Goal: Transaction & Acquisition: Purchase product/service

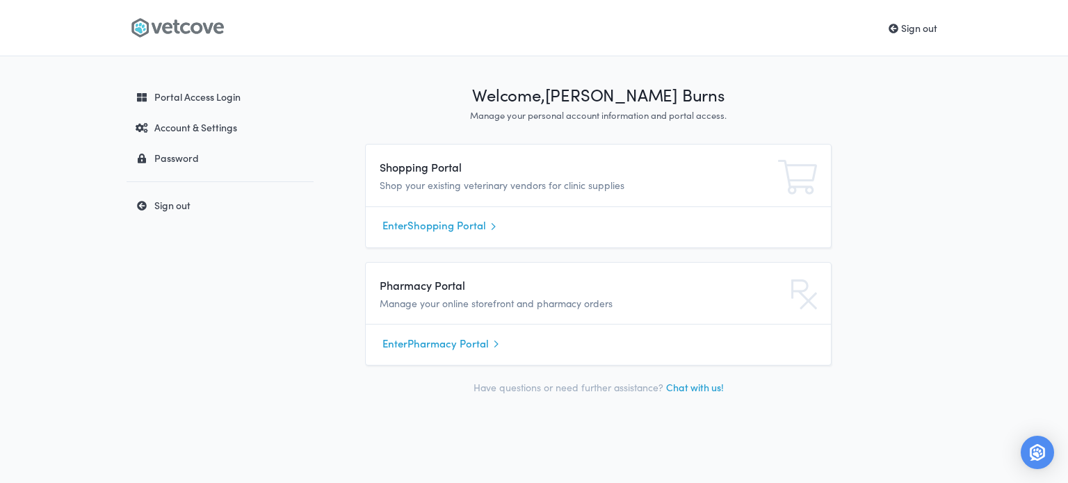
click at [440, 236] on link "Enter Shopping Portal" at bounding box center [598, 226] width 432 height 21
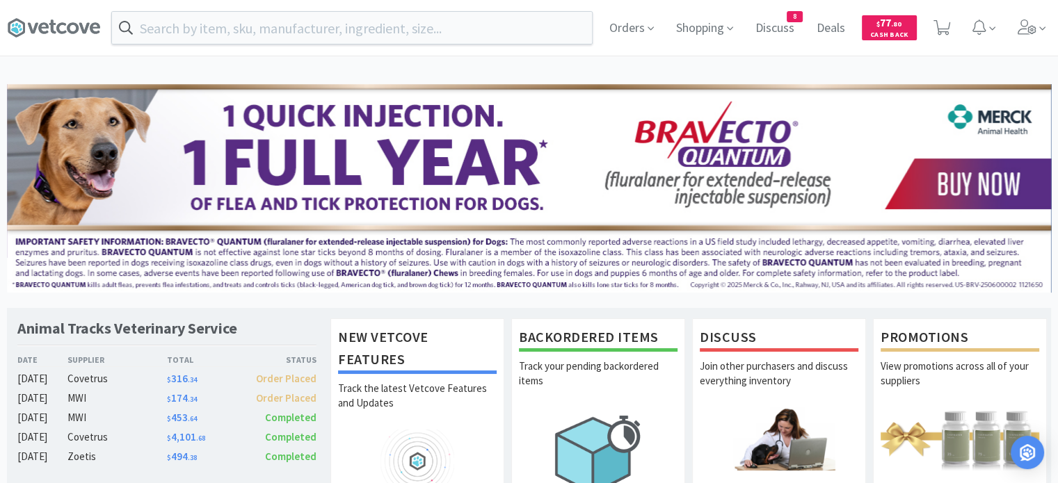
click at [636, 26] on span "Orders" at bounding box center [632, 28] width 56 height 56
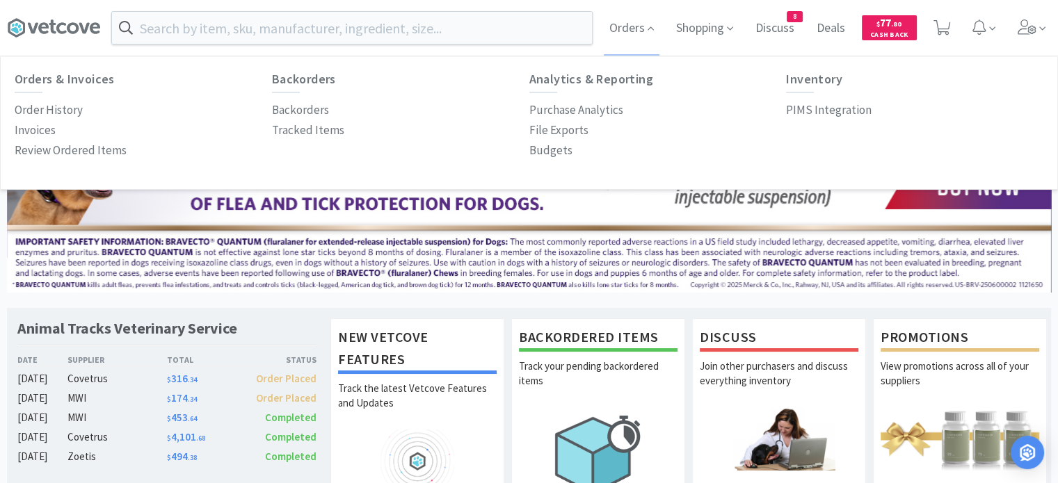
click at [37, 115] on p "Order History" at bounding box center [49, 110] width 68 height 19
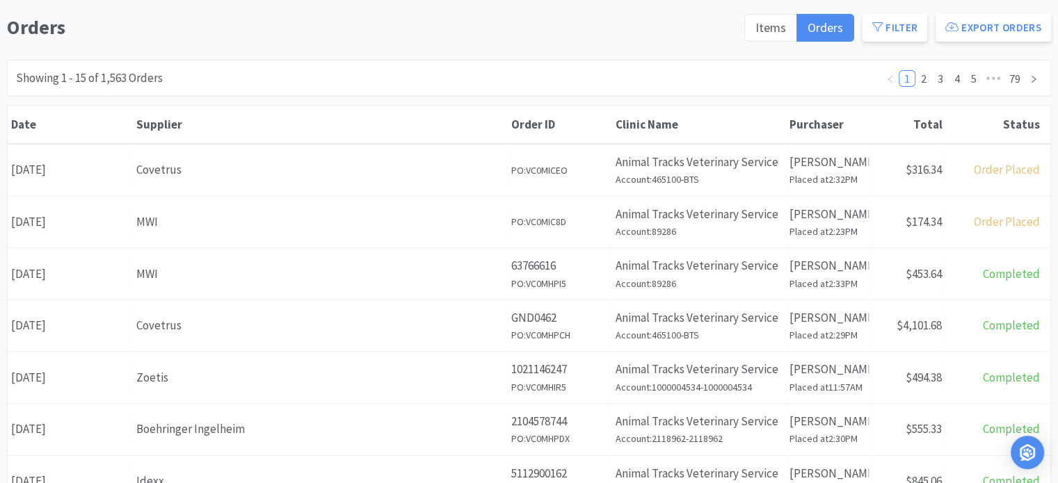
scroll to position [209, 0]
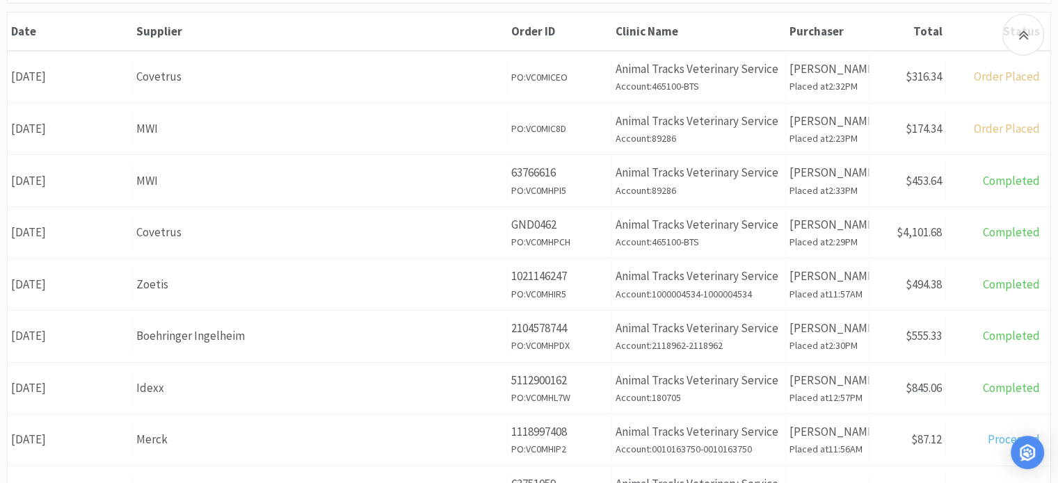
click at [114, 238] on div "Date September 24th, 2025" at bounding box center [70, 232] width 125 height 35
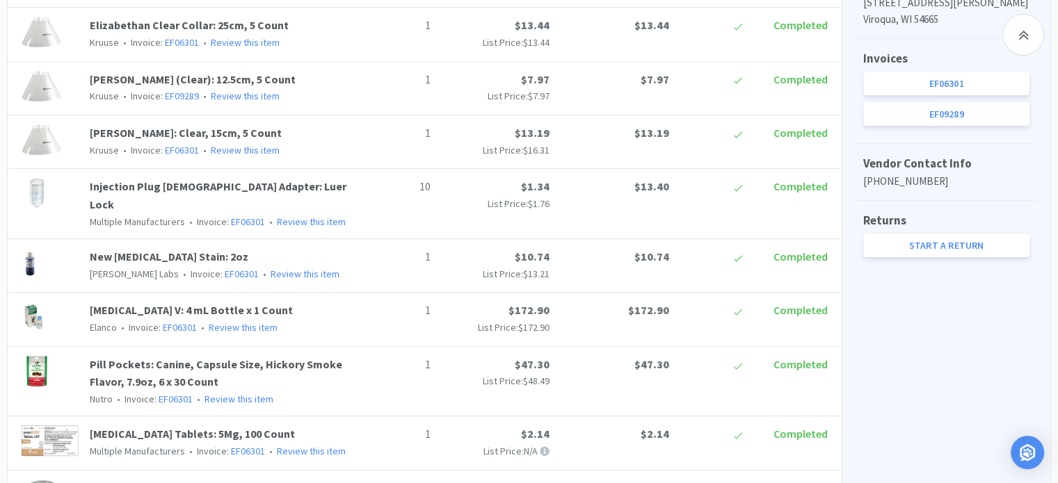
scroll to position [626, 0]
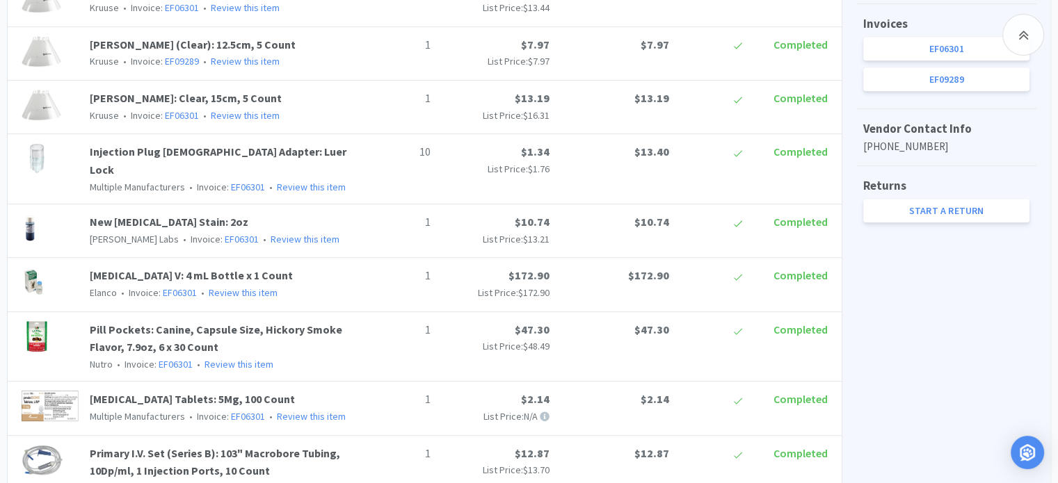
click at [191, 152] on link "Injection Plug Male Adapter: Luer Lock" at bounding box center [218, 161] width 257 height 32
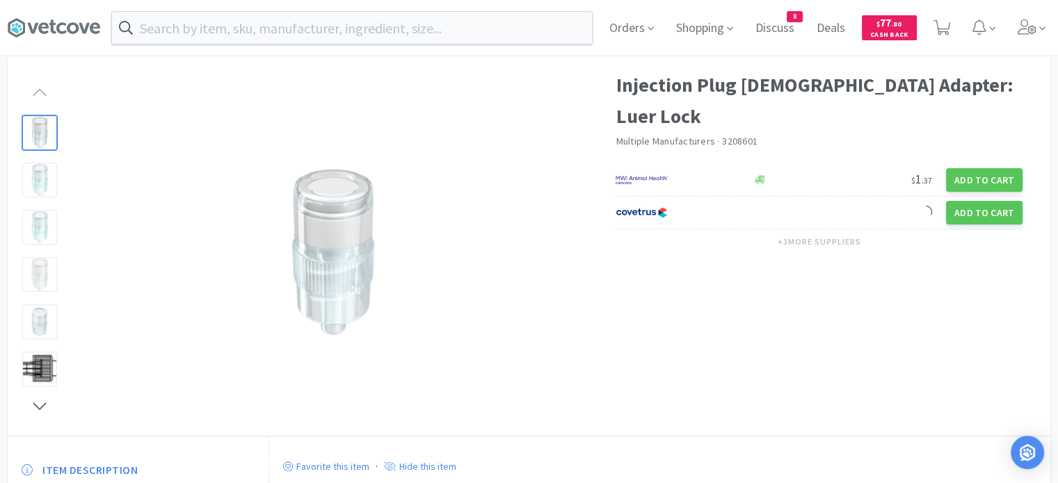
scroll to position [70, 0]
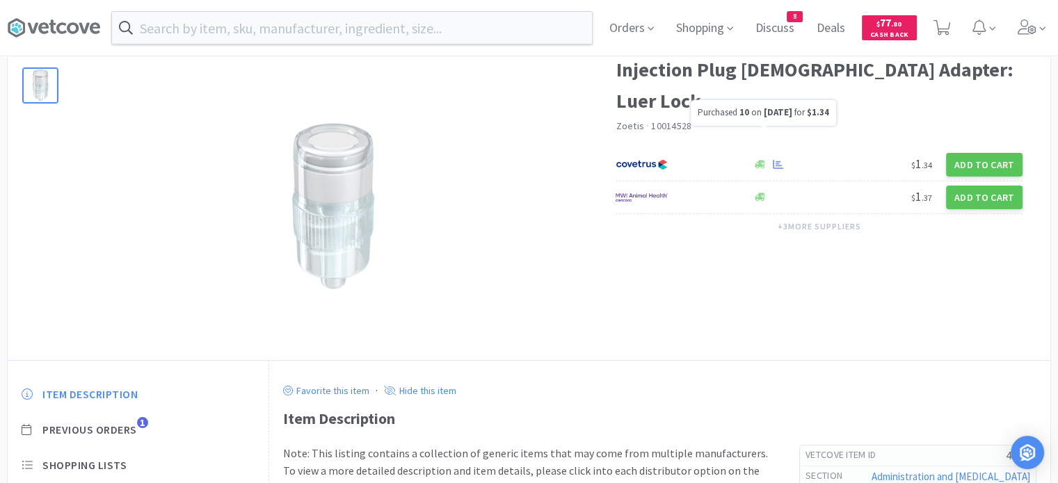
click at [778, 160] on icon at bounding box center [778, 164] width 10 height 9
select select "1"
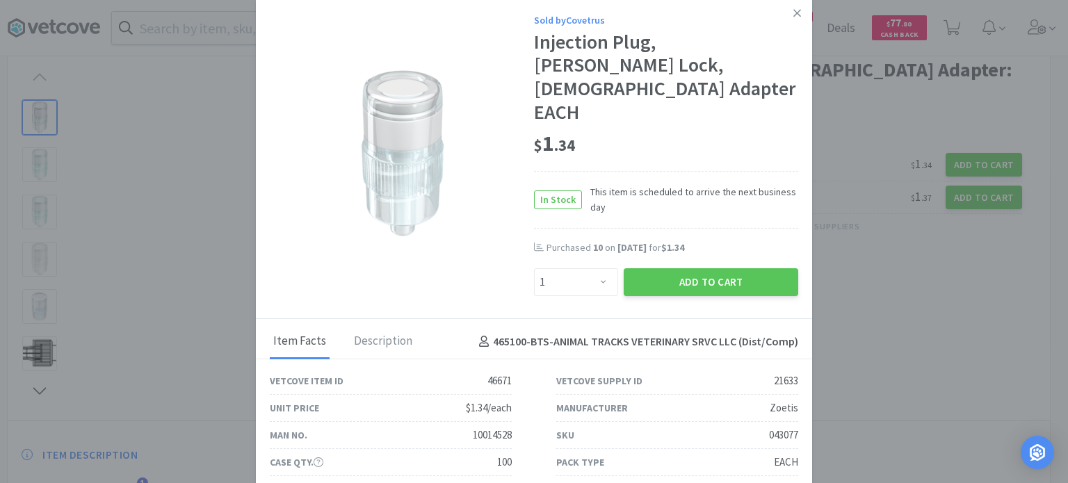
click at [794, 19] on icon at bounding box center [797, 13] width 8 height 13
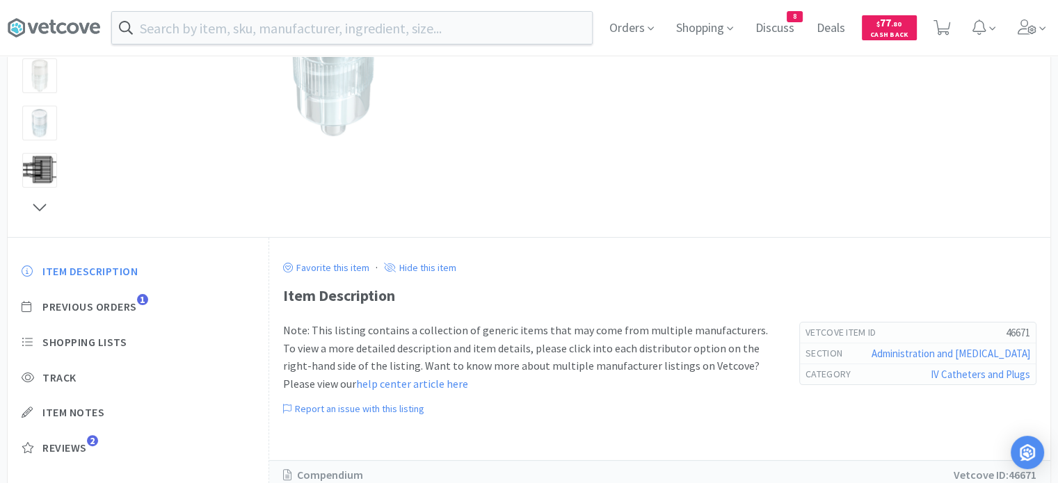
scroll to position [278, 0]
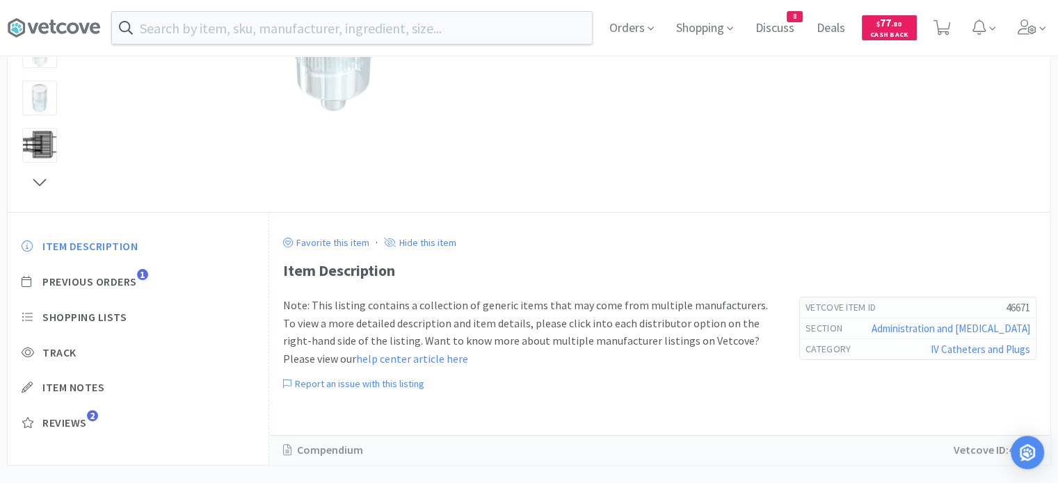
click at [109, 282] on span "Previous Orders" at bounding box center [89, 282] width 95 height 15
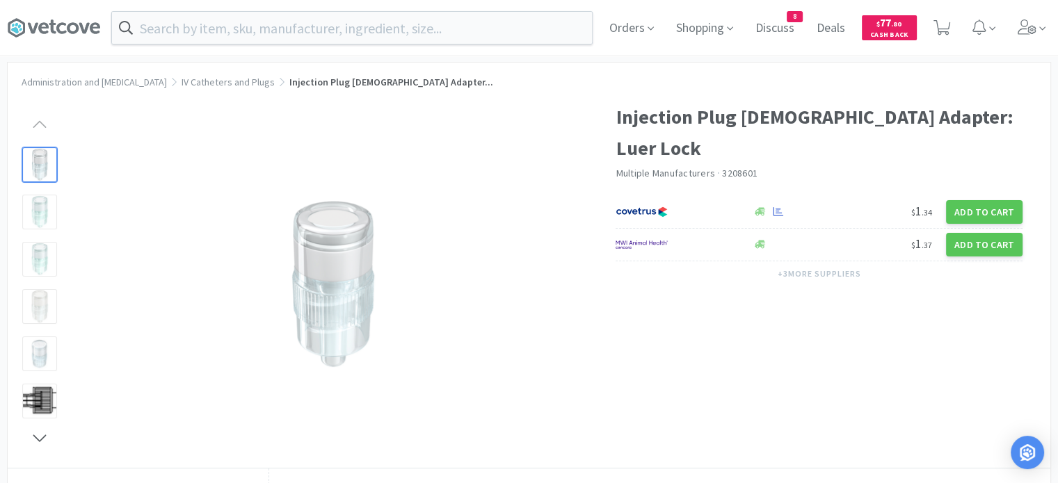
scroll to position [0, 0]
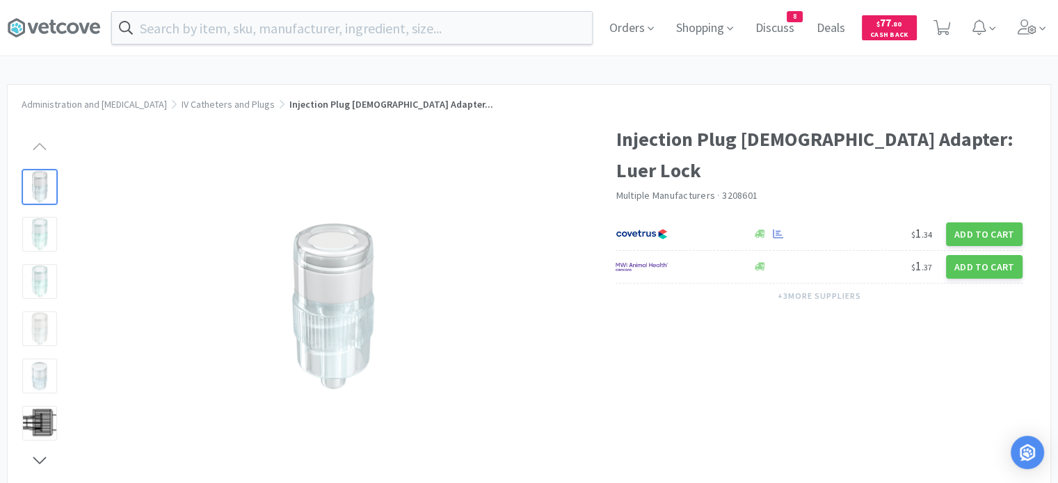
click at [273, 22] on input "text" at bounding box center [352, 28] width 480 height 32
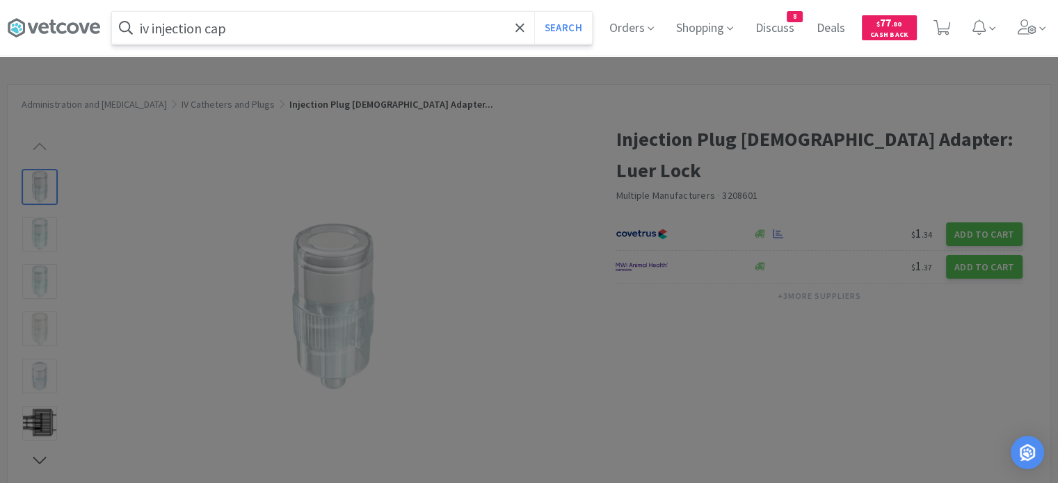
type input "iv injection cap"
click at [534, 12] on button "Search" at bounding box center [563, 28] width 58 height 32
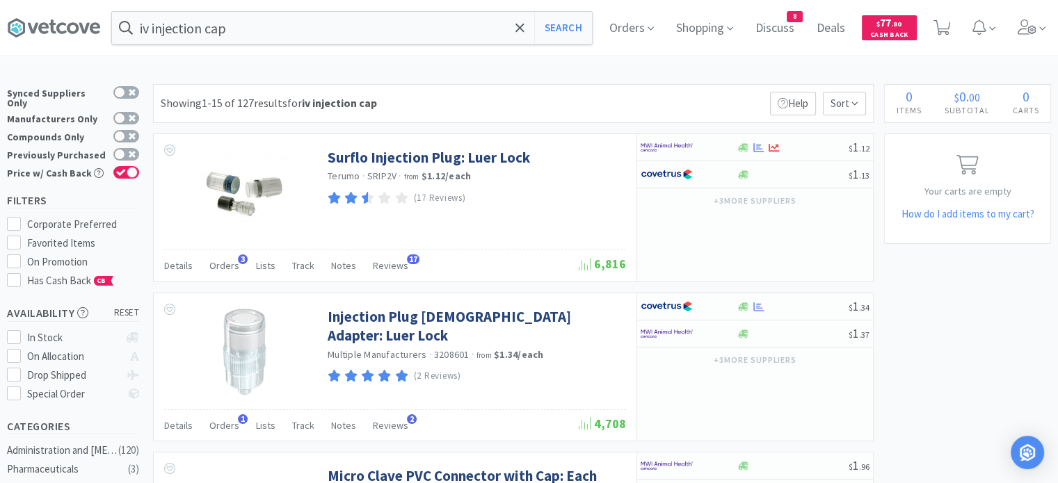
click at [231, 266] on span "Orders" at bounding box center [224, 265] width 30 height 13
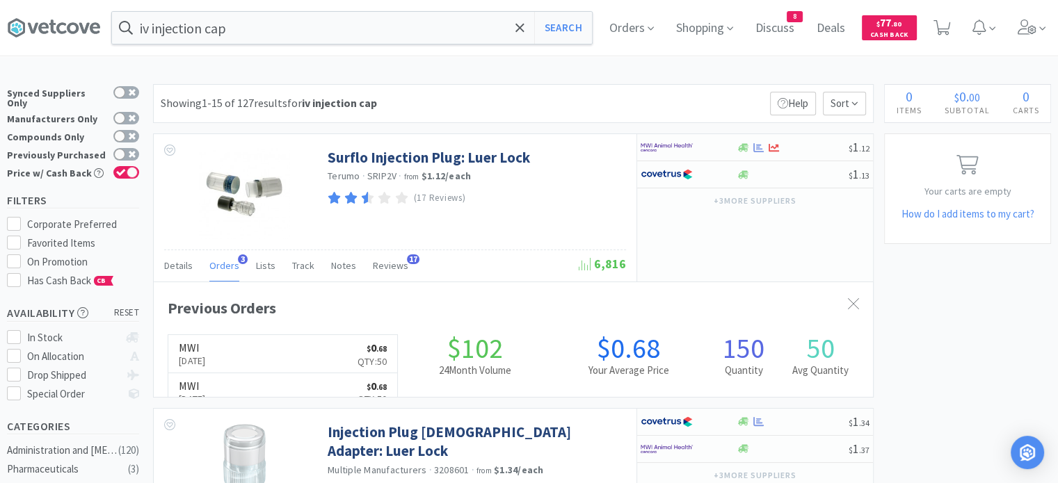
scroll to position [356, 719]
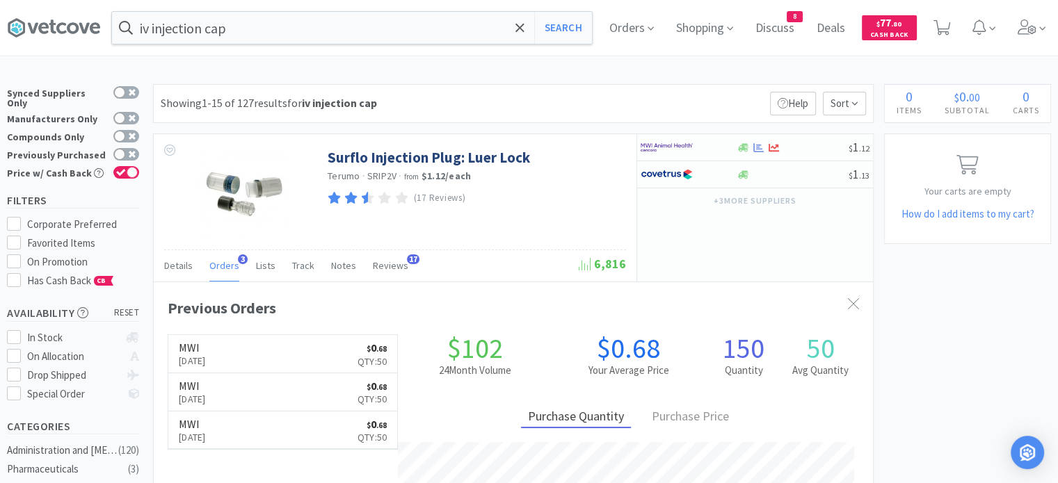
click at [231, 266] on span "Orders" at bounding box center [224, 265] width 30 height 13
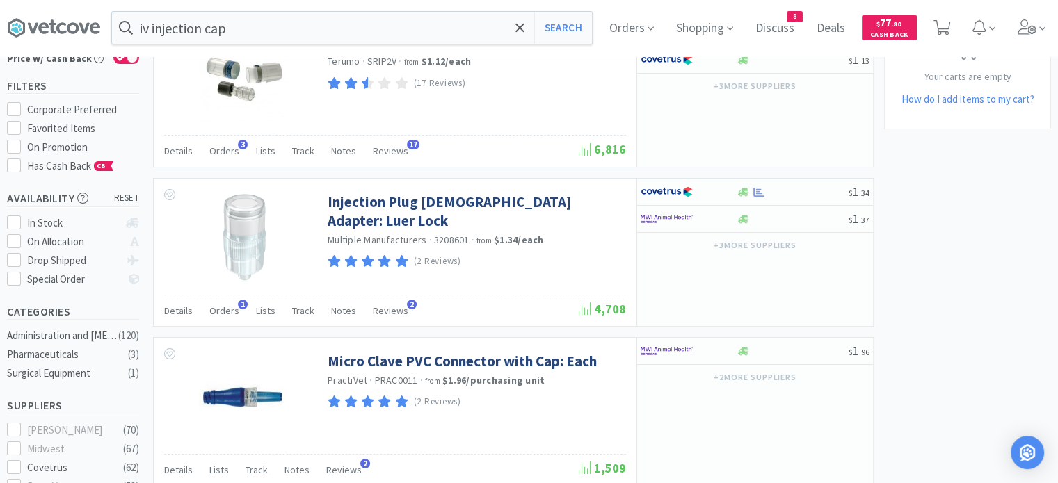
scroll to position [139, 0]
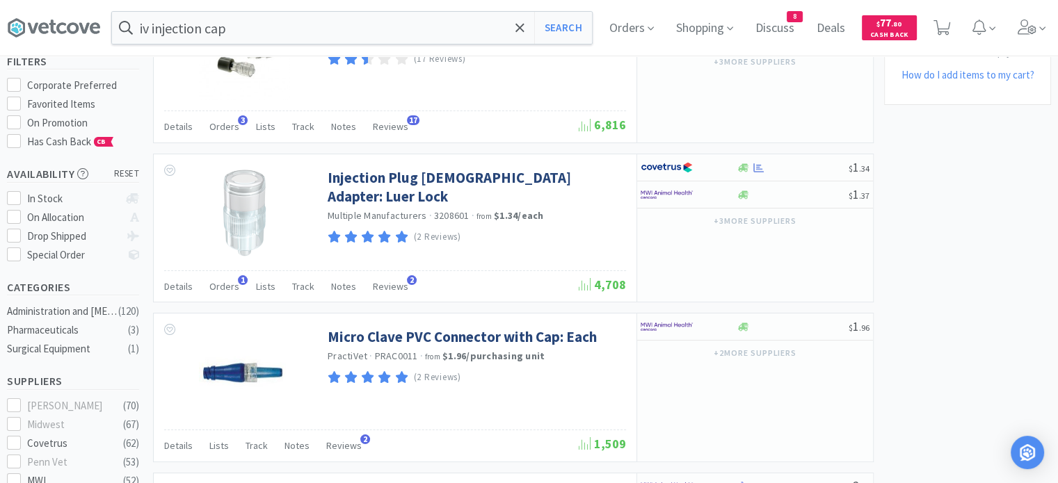
click at [393, 282] on span "Reviews" at bounding box center [390, 286] width 35 height 13
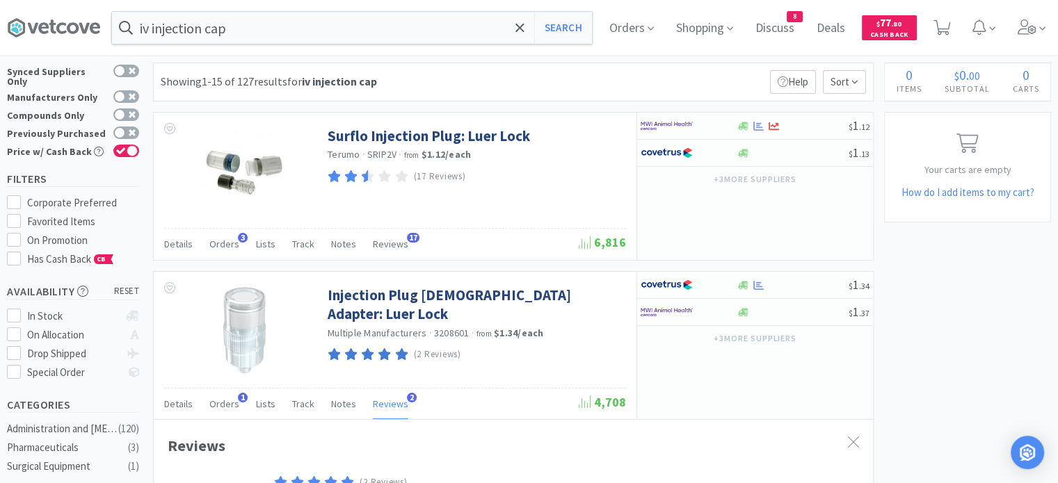
scroll to position [0, 0]
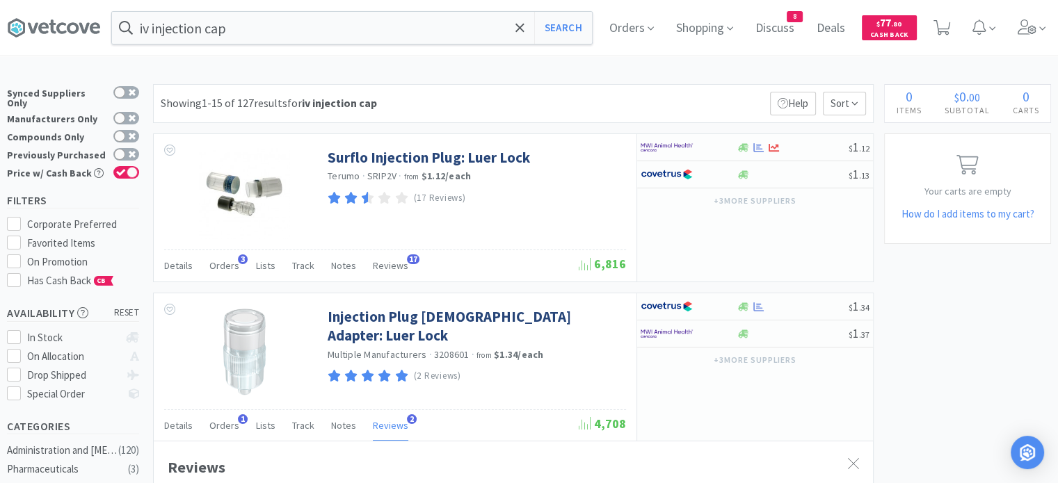
click at [393, 259] on span "Reviews" at bounding box center [390, 265] width 35 height 13
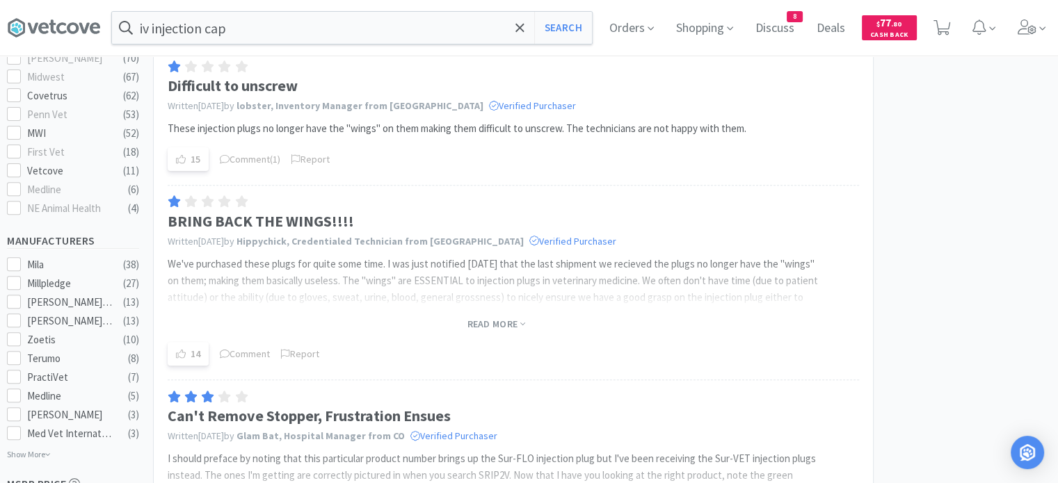
scroll to position [556, 0]
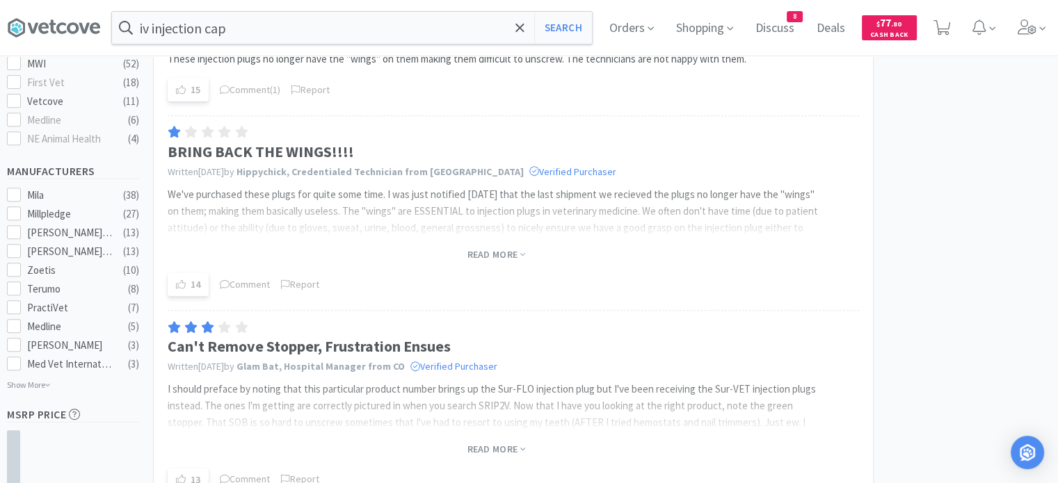
click at [487, 248] on span "Read more" at bounding box center [496, 254] width 58 height 13
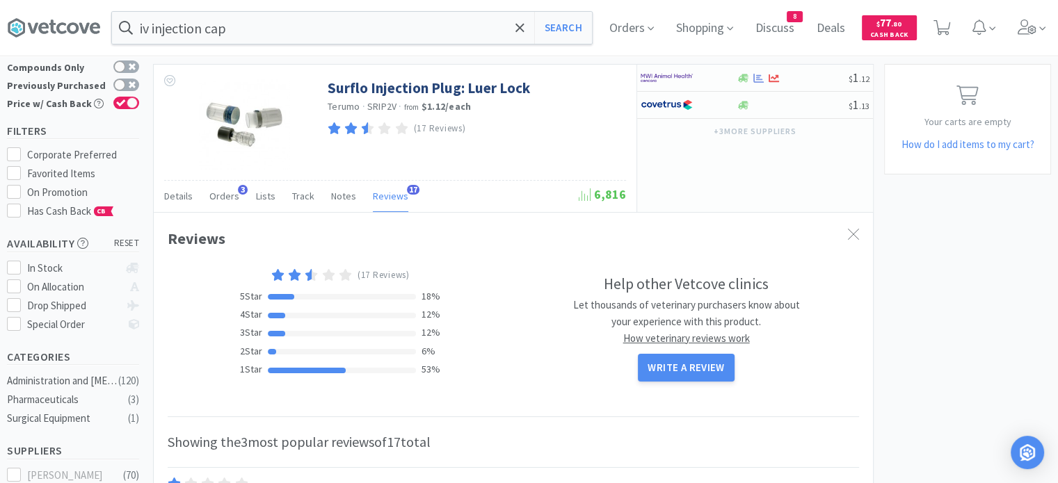
scroll to position [70, 0]
click at [854, 236] on icon at bounding box center [853, 234] width 11 height 11
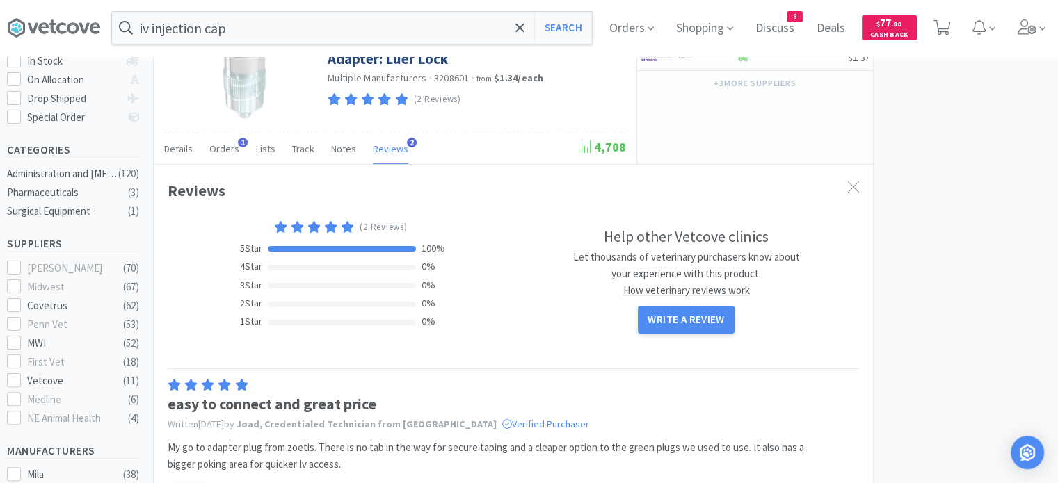
scroll to position [278, 0]
click at [846, 187] on div at bounding box center [853, 186] width 25 height 32
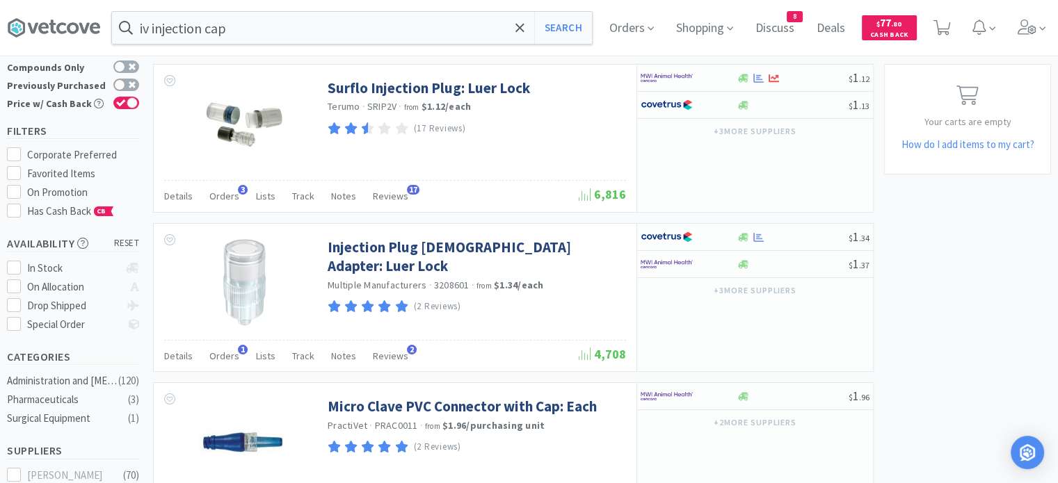
scroll to position [0, 0]
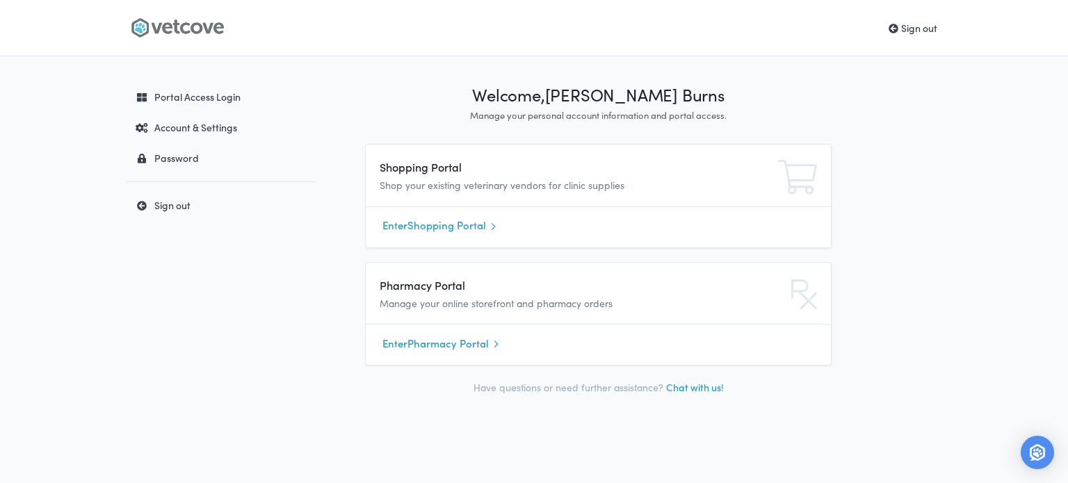
click at [428, 227] on link "Enter Shopping Portal" at bounding box center [598, 226] width 432 height 21
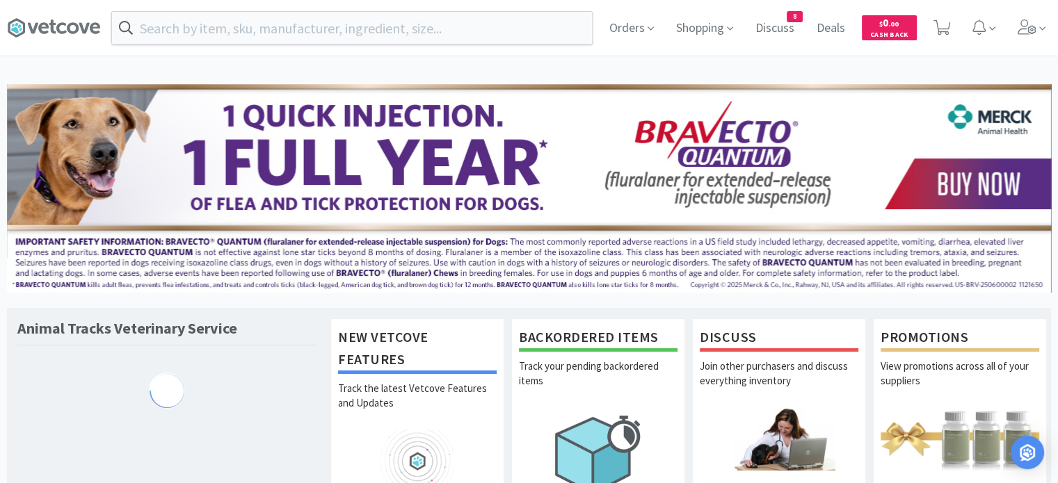
click at [288, 24] on input "text" at bounding box center [352, 28] width 480 height 32
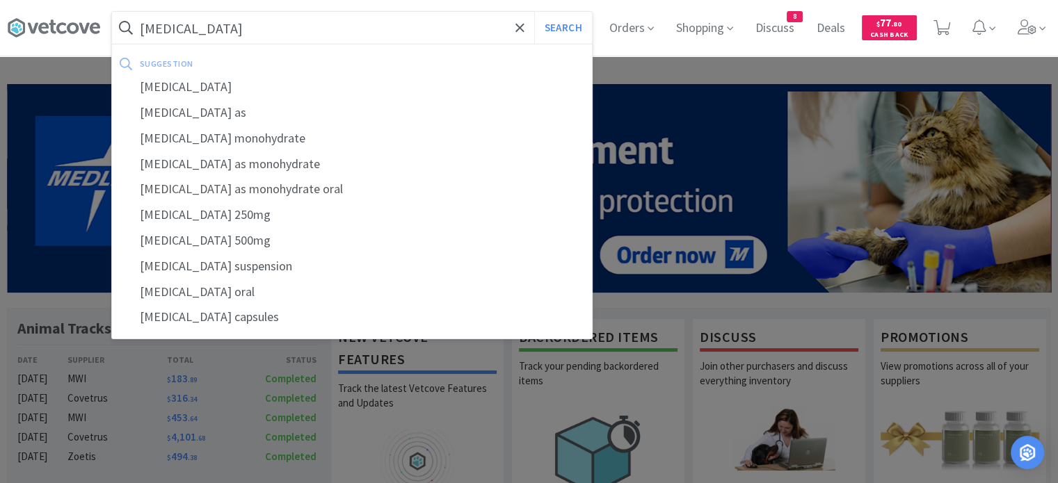
type input "[MEDICAL_DATA]"
click at [534, 12] on button "Search" at bounding box center [563, 28] width 58 height 32
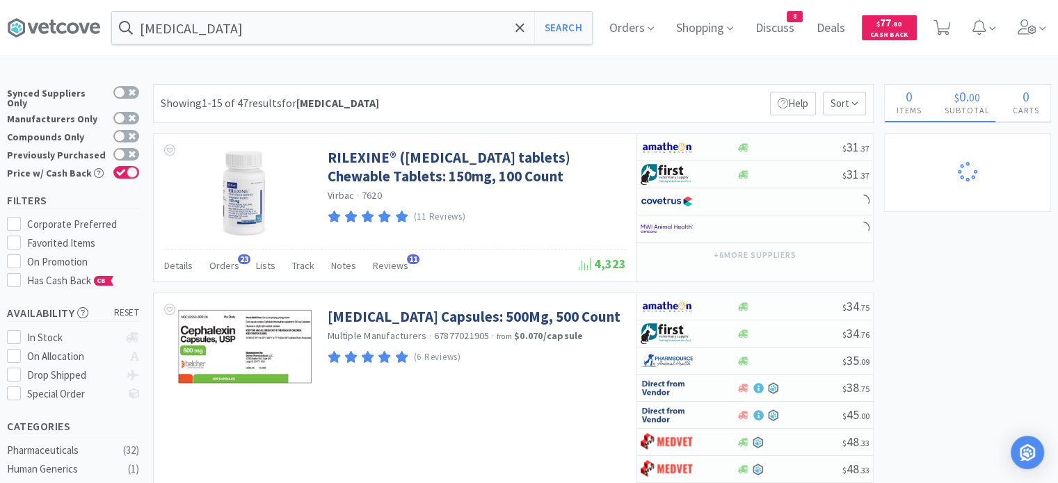
click at [213, 269] on span "Orders" at bounding box center [224, 265] width 30 height 13
